Goal: Task Accomplishment & Management: Use online tool/utility

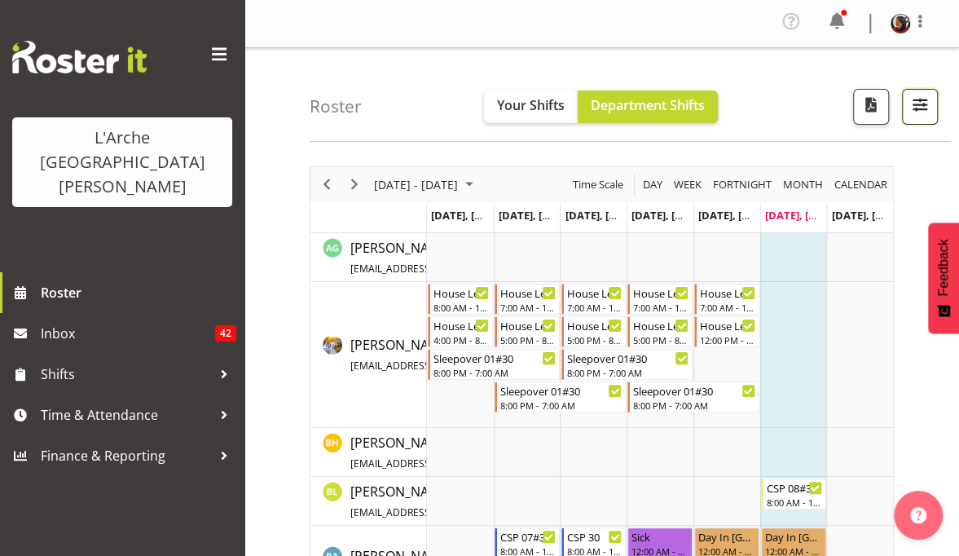
click at [914, 109] on span "button" at bounding box center [919, 104] width 21 height 21
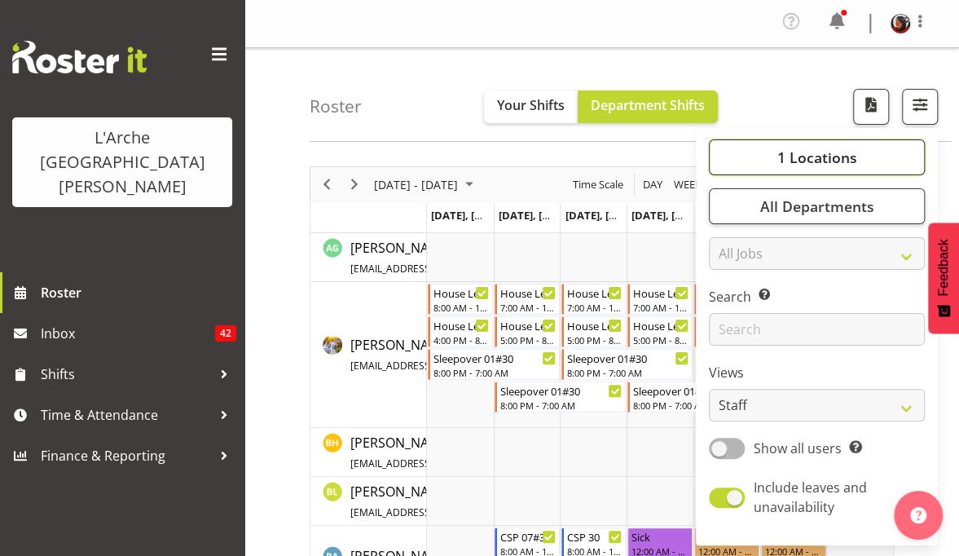
click at [810, 152] on span "1 Locations" at bounding box center [816, 157] width 80 height 20
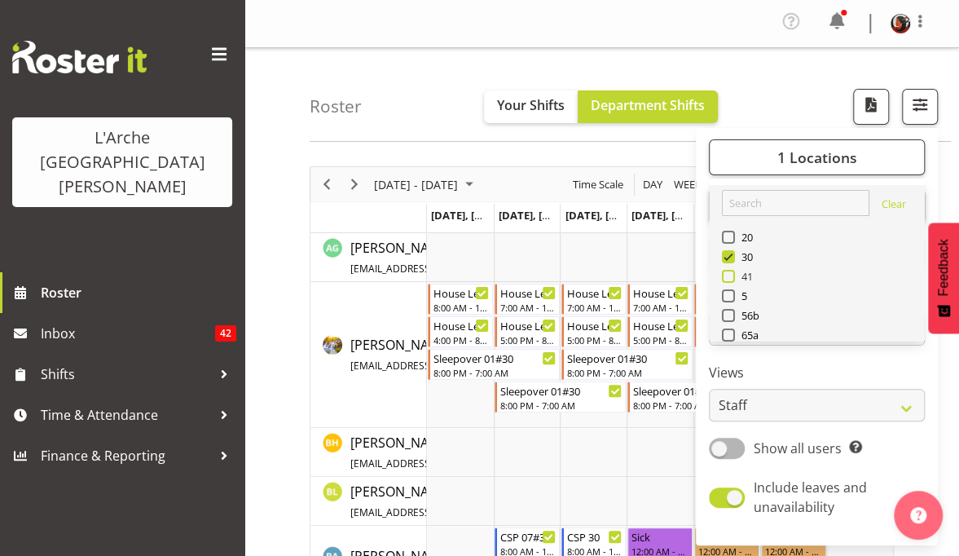
click at [733, 277] on span at bounding box center [728, 276] width 13 height 13
click at [732, 277] on input "41" at bounding box center [727, 276] width 11 height 11
checkbox input "true"
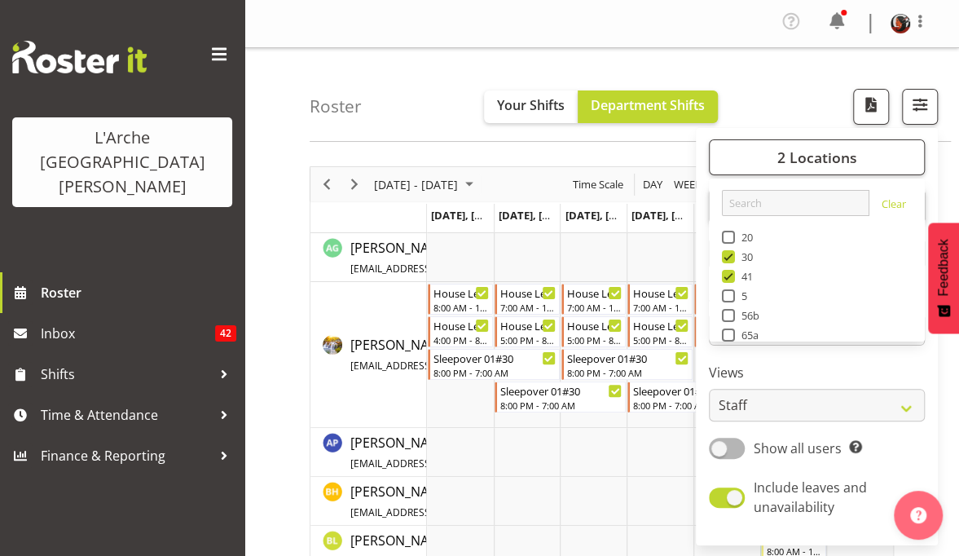
click at [917, 60] on div "Roster Your Shifts Department Shifts 2 Locations Clear 20 30 41 5 56b 65a 73 Ar…" at bounding box center [630, 95] width 641 height 94
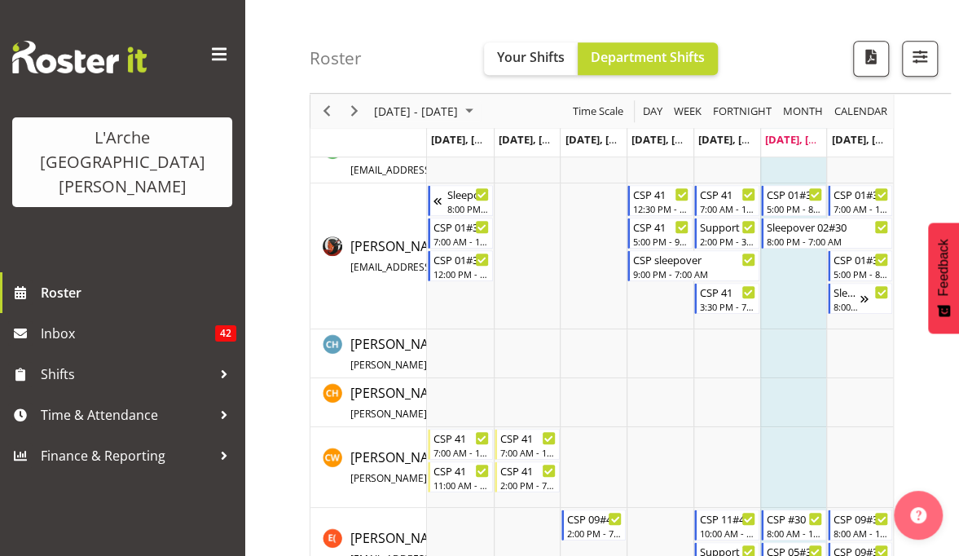
scroll to position [513, 0]
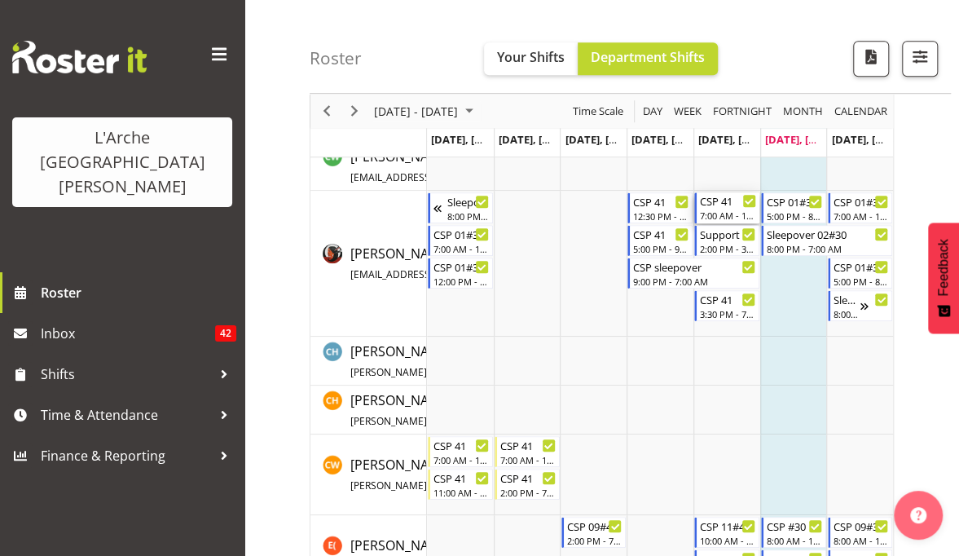
click at [719, 210] on div "7:00 AM - 10:00 AM" at bounding box center [728, 215] width 56 height 13
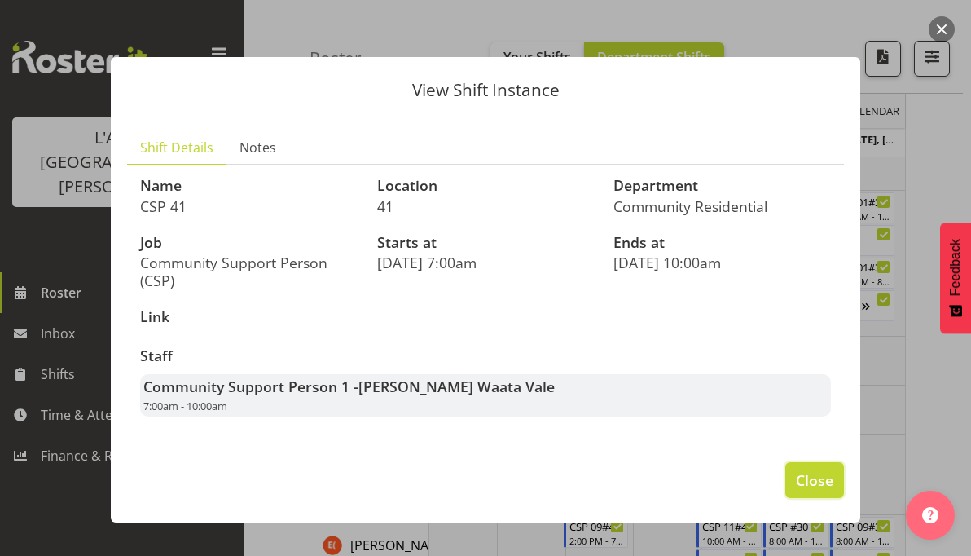
click at [813, 476] on span "Close" at bounding box center [814, 479] width 37 height 21
